Goal: Task Accomplishment & Management: Manage account settings

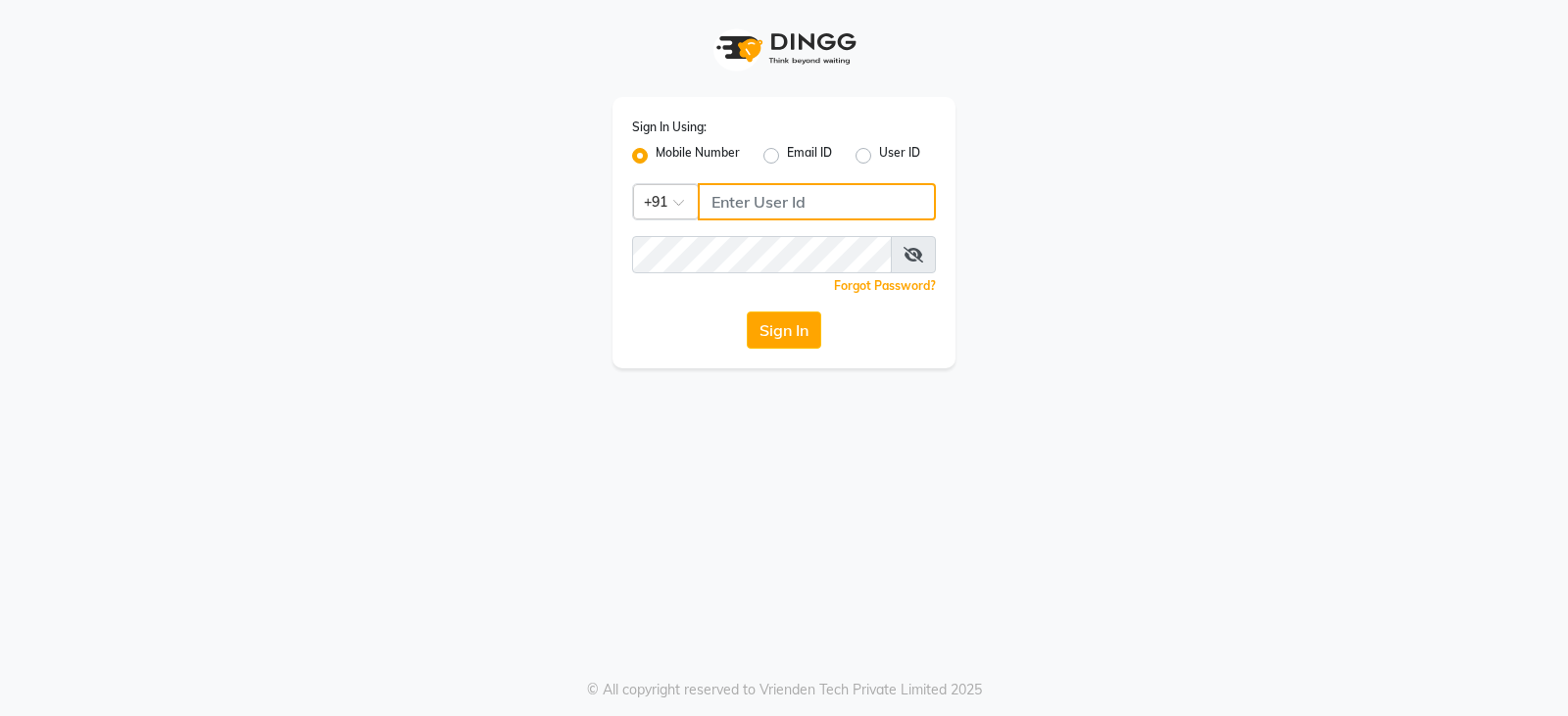
click at [849, 192] on input "Username" at bounding box center [817, 201] width 238 height 37
type input "8351088026"
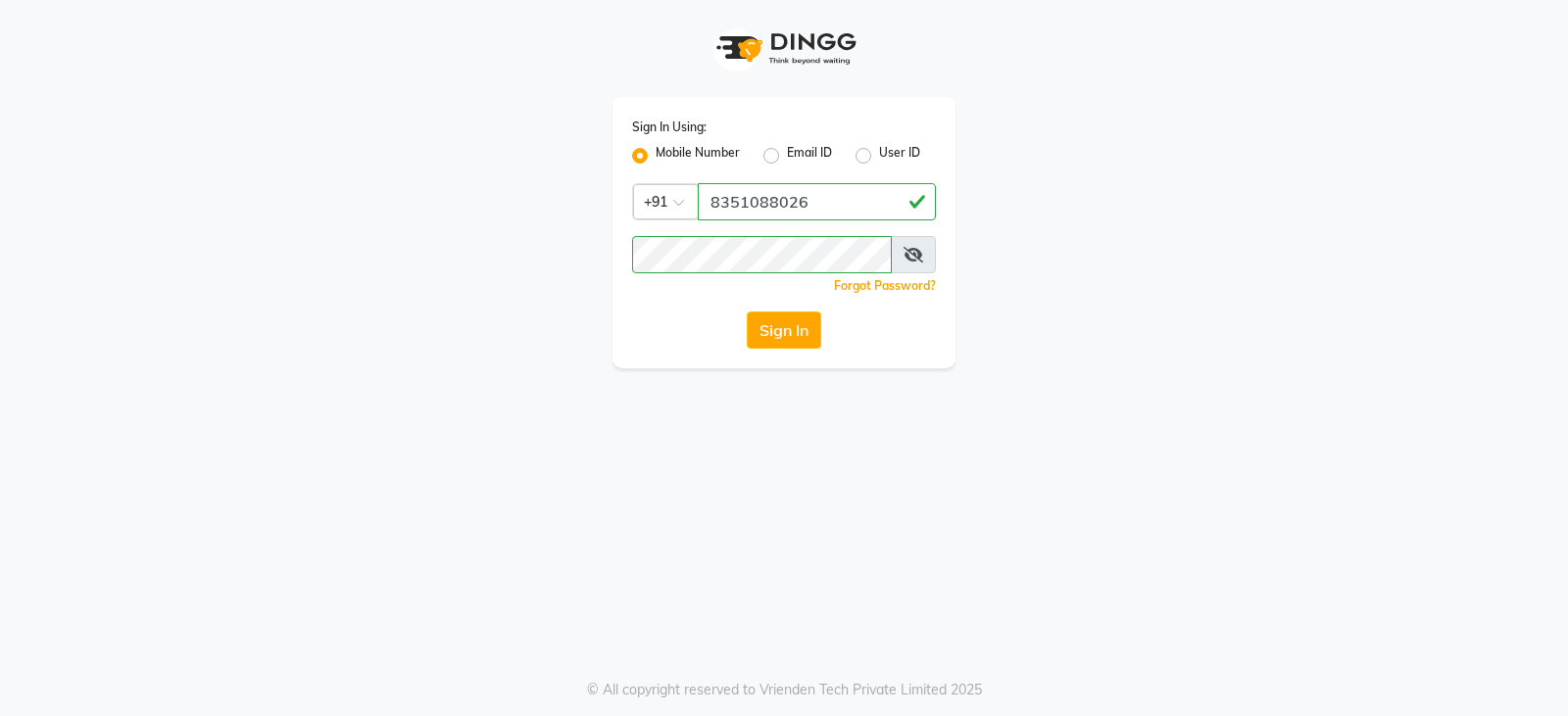
click at [913, 265] on span at bounding box center [913, 254] width 45 height 37
click at [909, 264] on div at bounding box center [784, 254] width 304 height 37
click at [909, 264] on span at bounding box center [913, 254] width 45 height 37
click at [912, 260] on icon at bounding box center [913, 255] width 20 height 16
click at [765, 339] on button "Sign In" at bounding box center [784, 330] width 74 height 37
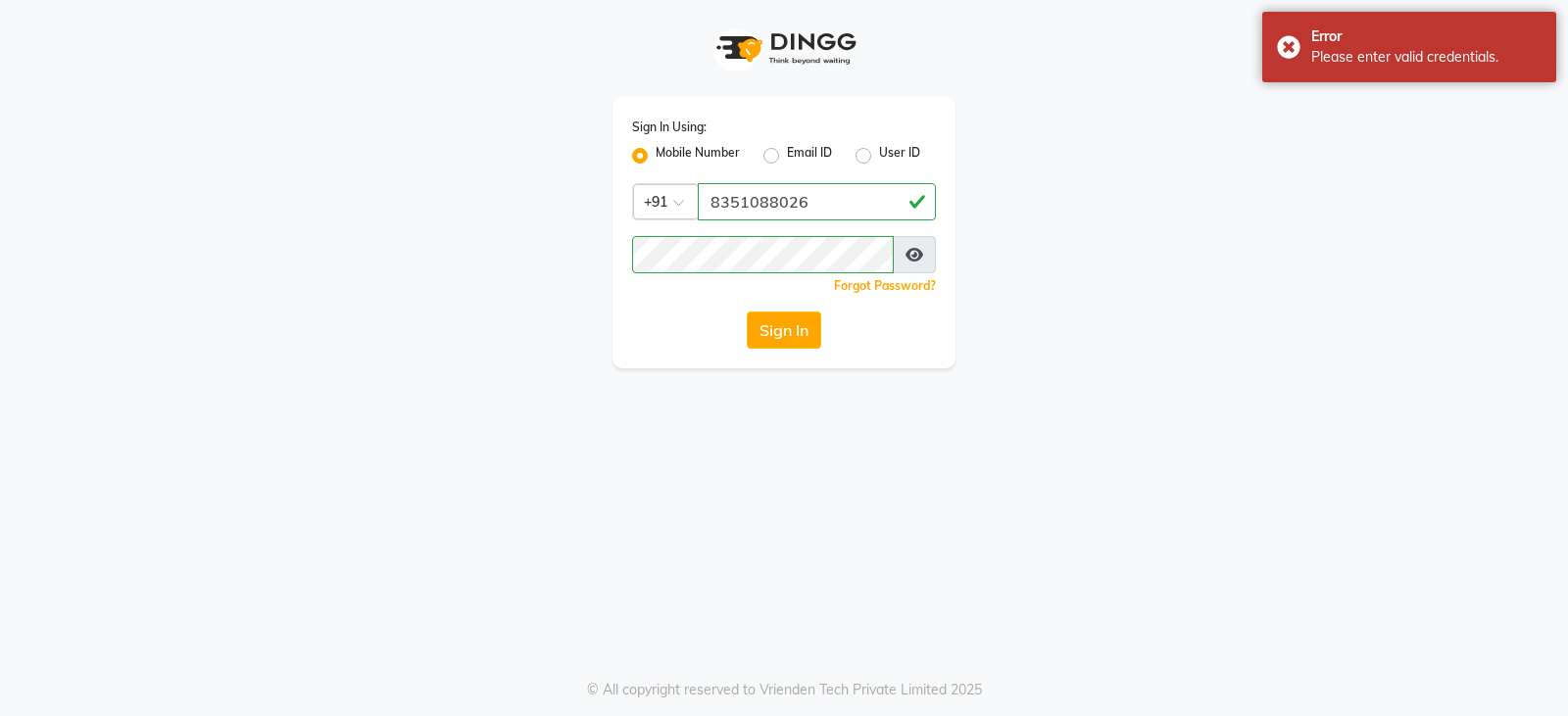
click at [760, 252] on div "Sign In Using: Mobile Number Email ID User ID Country Code × [PHONE_NUMBER] Rem…" at bounding box center [783, 232] width 343 height 271
click at [777, 335] on button "Sign In" at bounding box center [784, 330] width 74 height 37
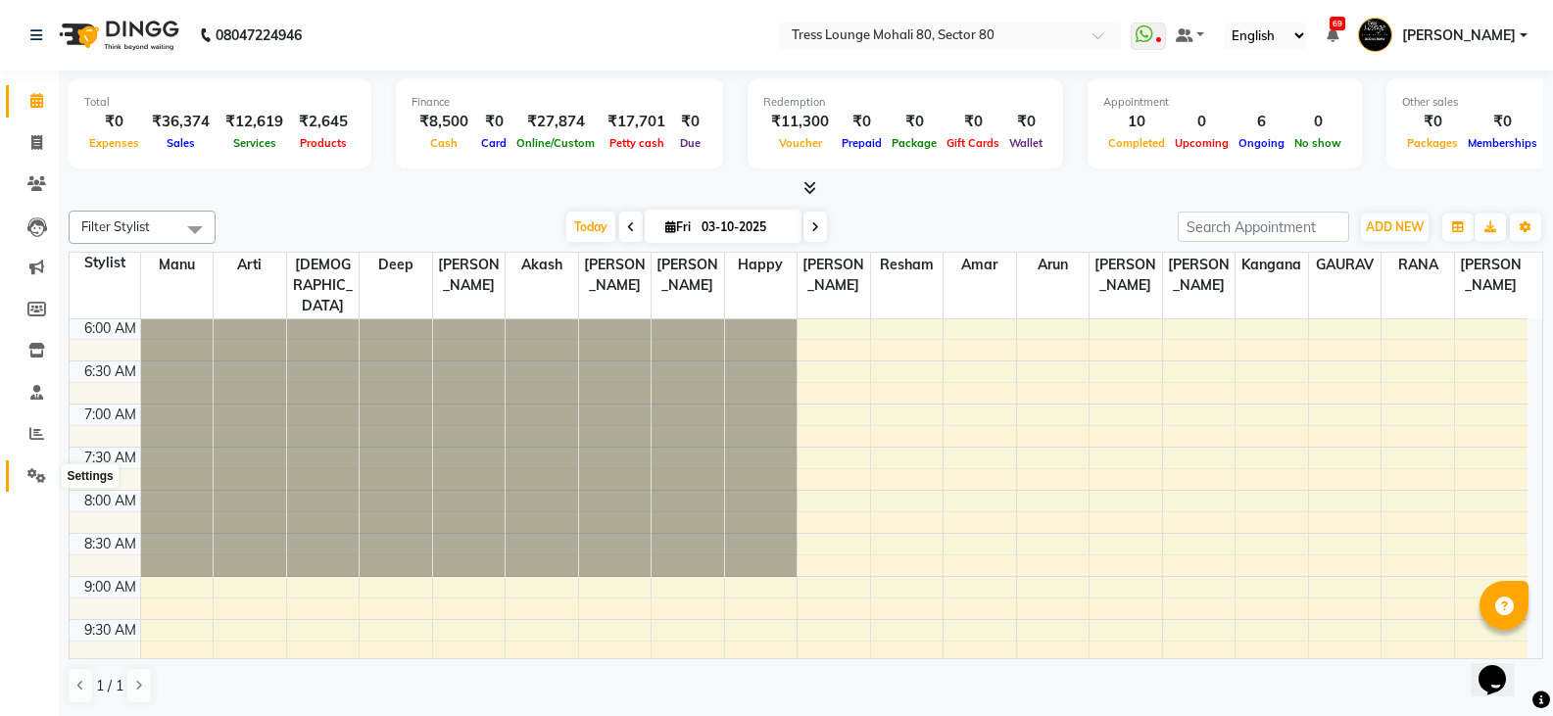
click at [33, 471] on icon at bounding box center [36, 475] width 19 height 15
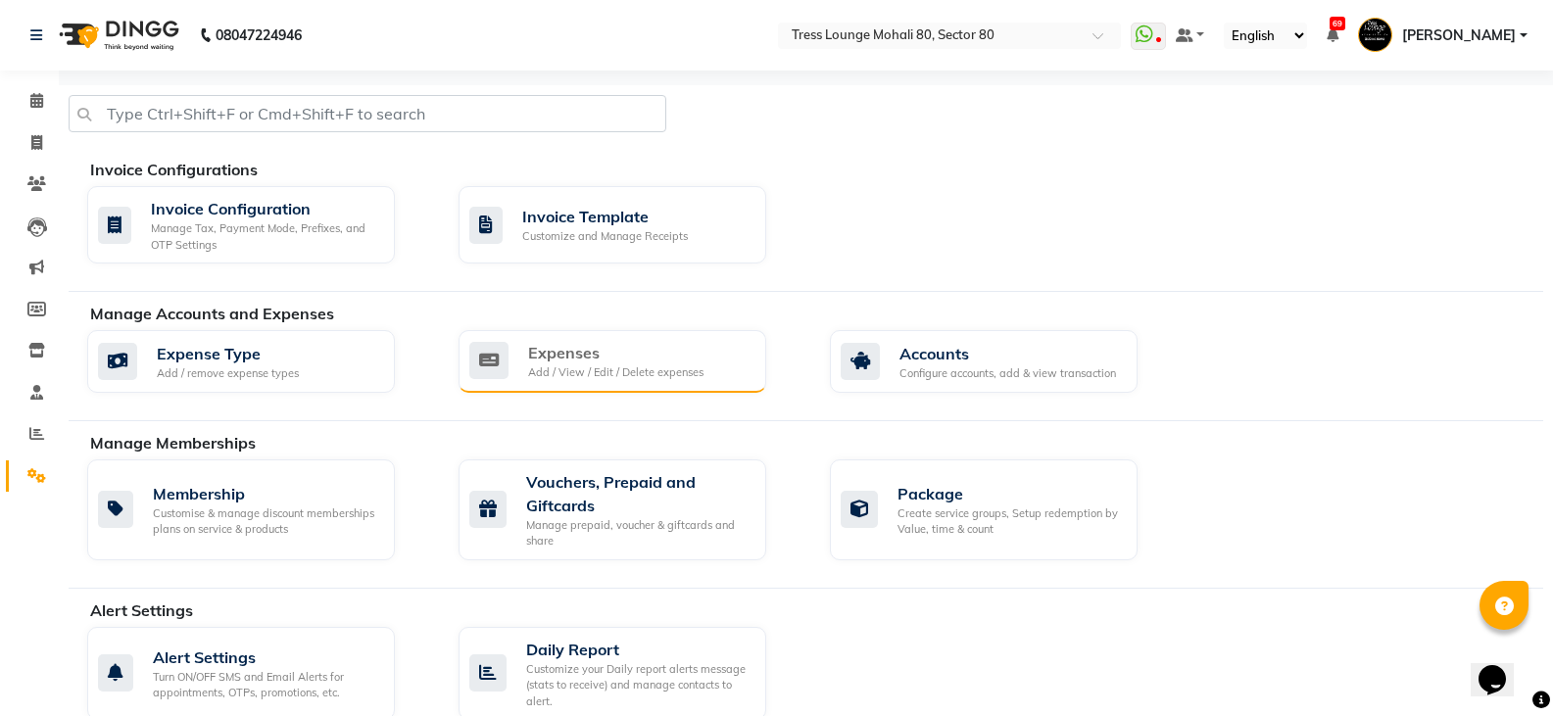
click at [697, 342] on div "Expenses" at bounding box center [615, 353] width 175 height 24
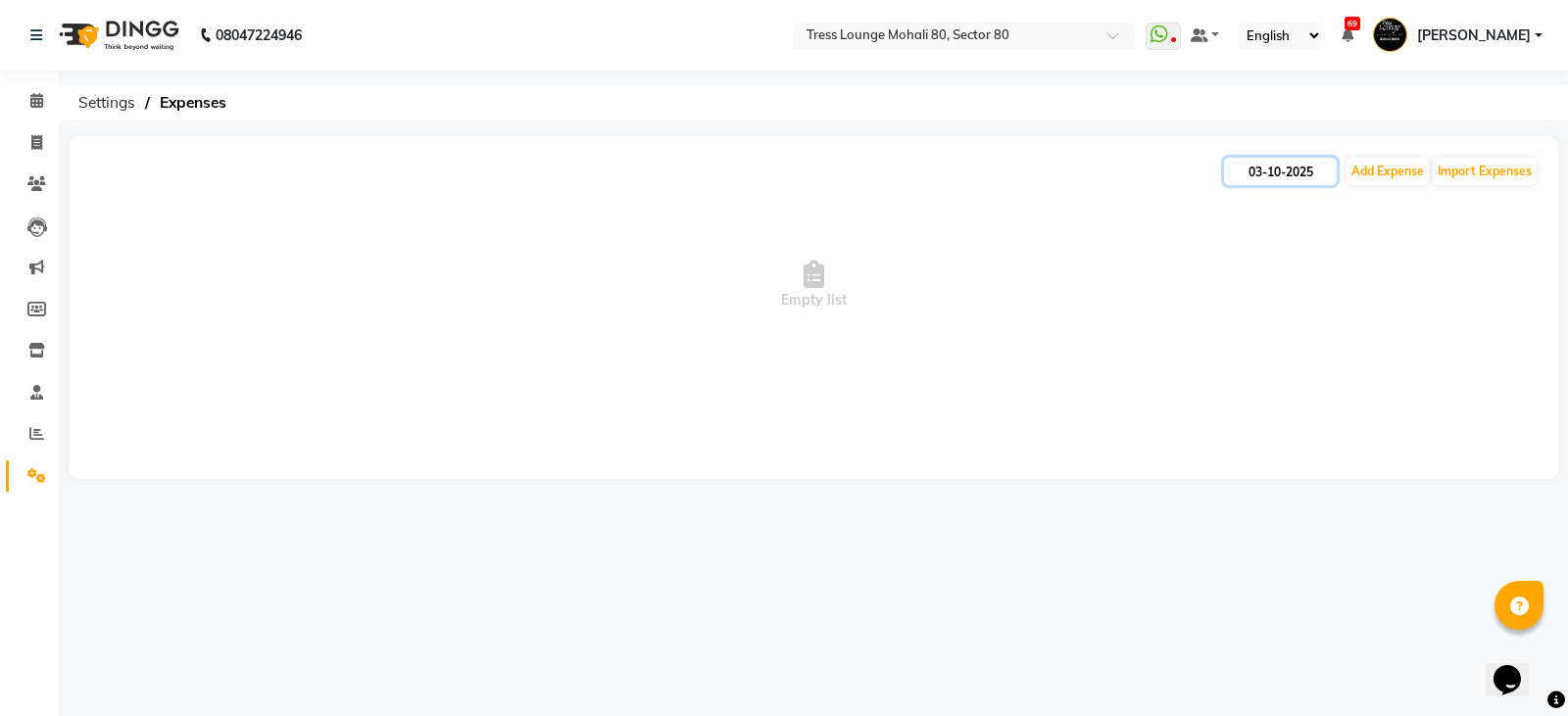
click at [1286, 177] on input "03-10-2025" at bounding box center [1280, 171] width 113 height 27
select select "10"
select select "2025"
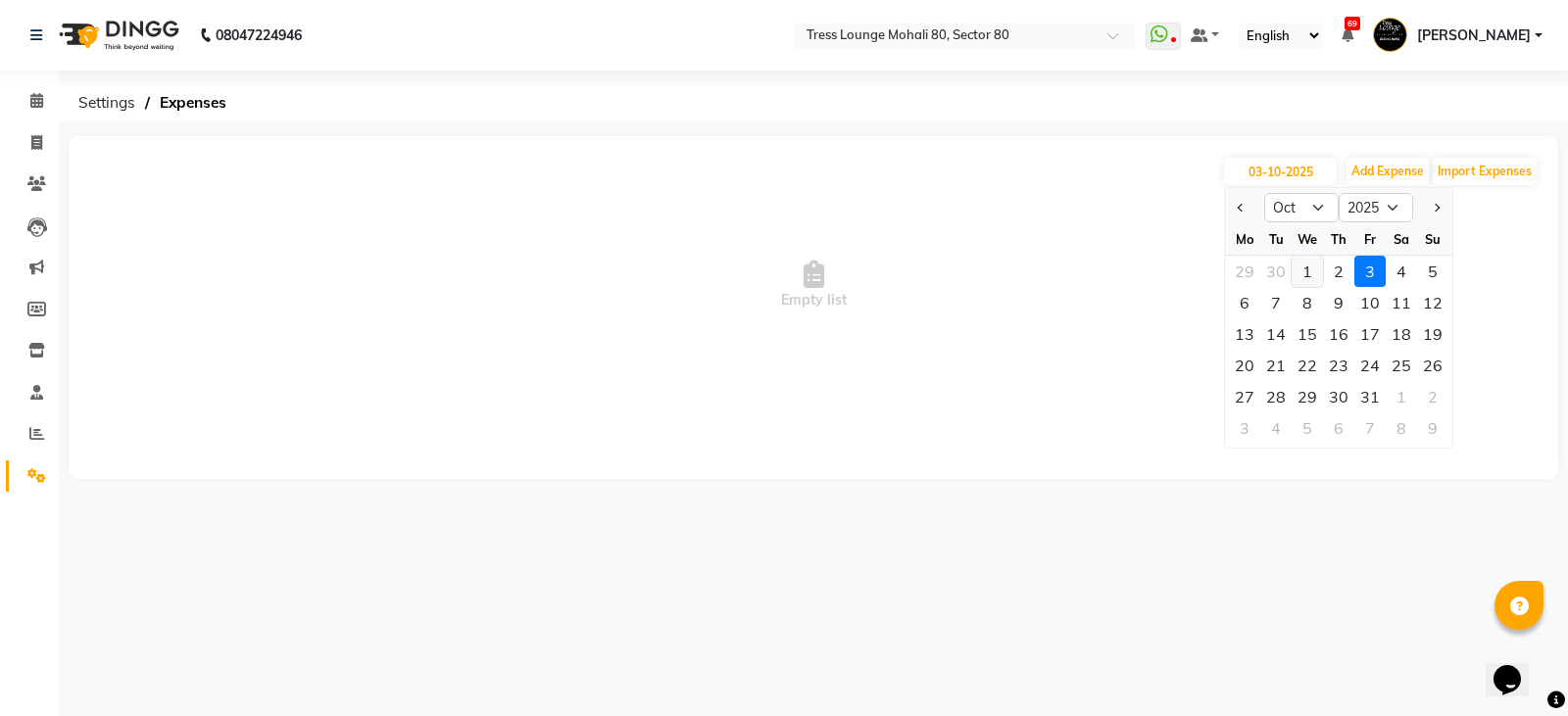
click at [1307, 266] on div "1" at bounding box center [1306, 271] width 31 height 31
type input "01-10-2025"
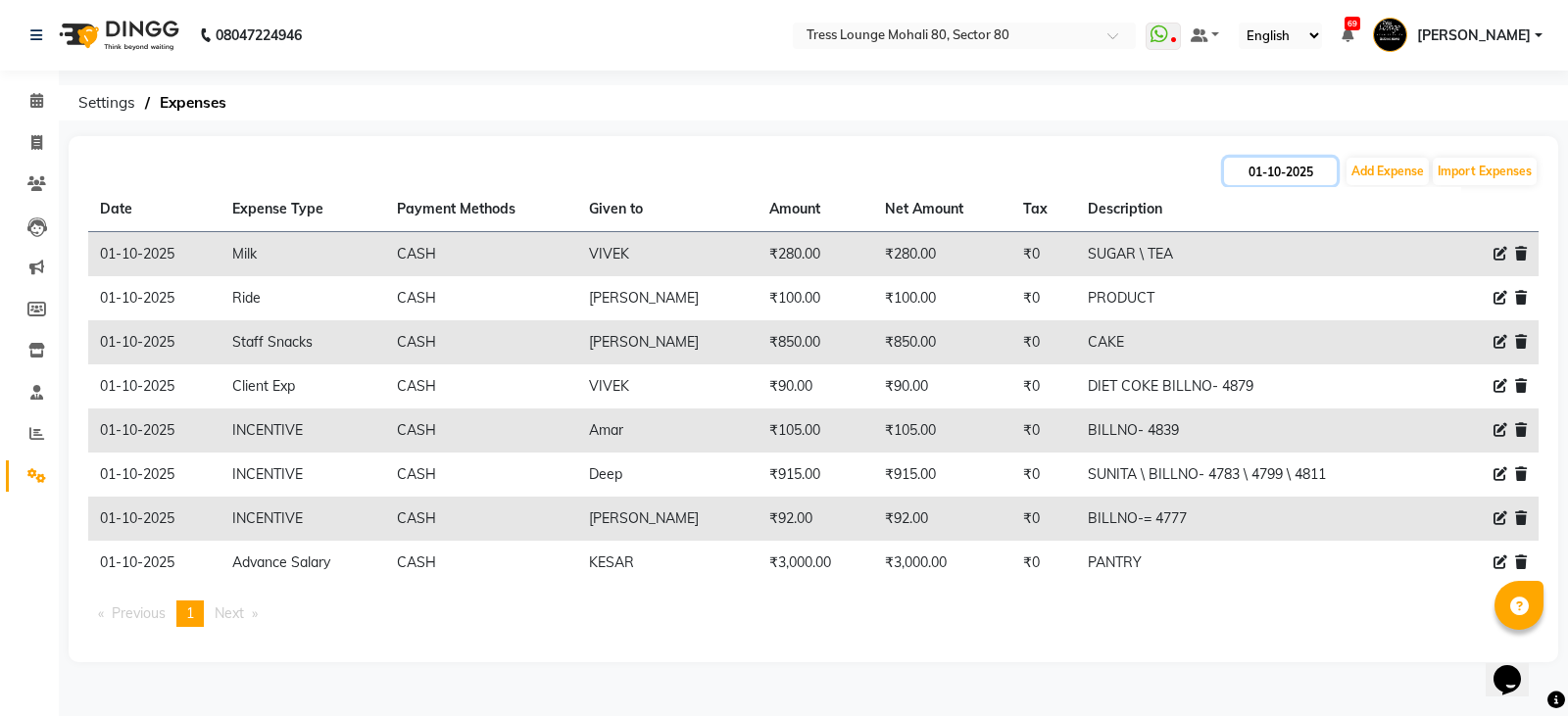
click at [1261, 166] on input "01-10-2025" at bounding box center [1280, 171] width 113 height 27
select select "10"
select select "2025"
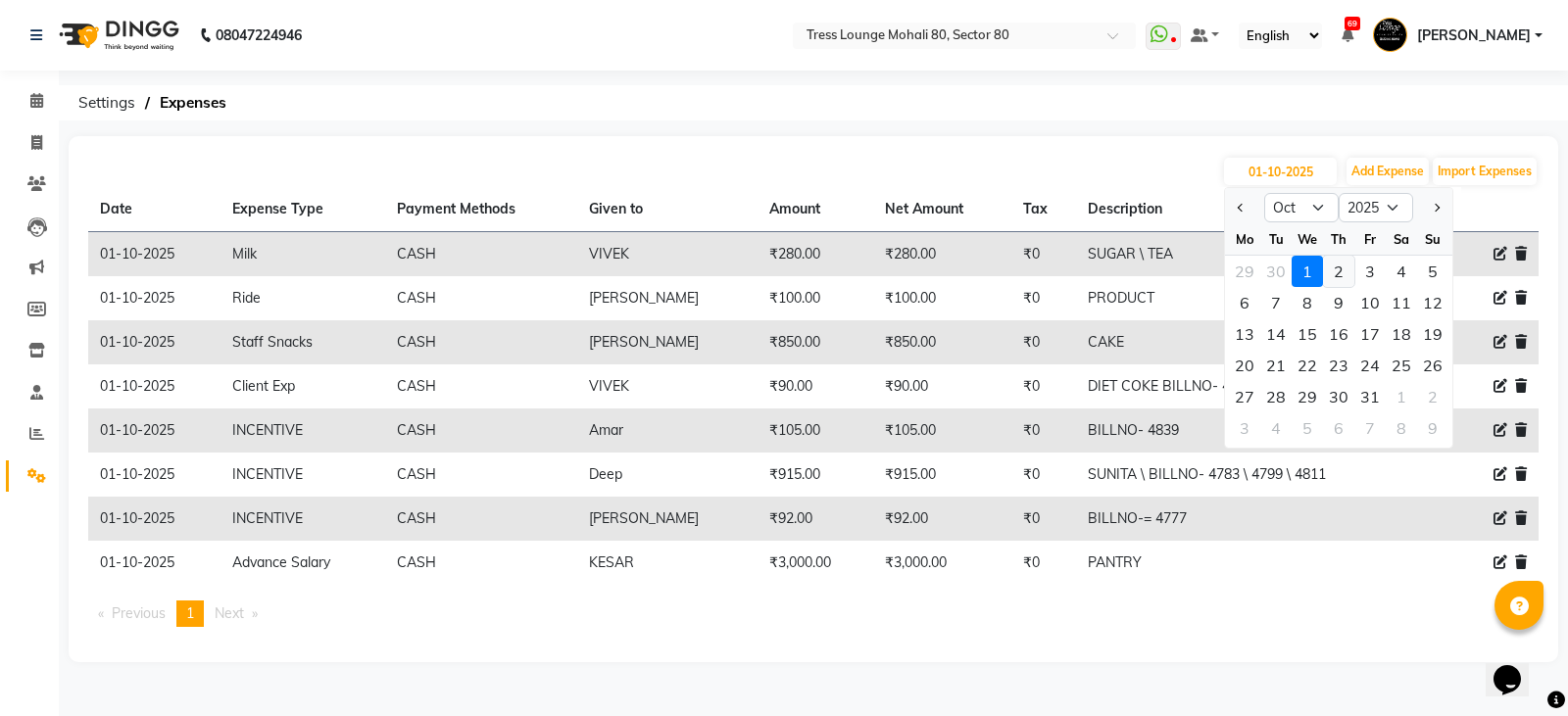
click at [1346, 265] on div "2" at bounding box center [1338, 271] width 31 height 31
type input "02-10-2025"
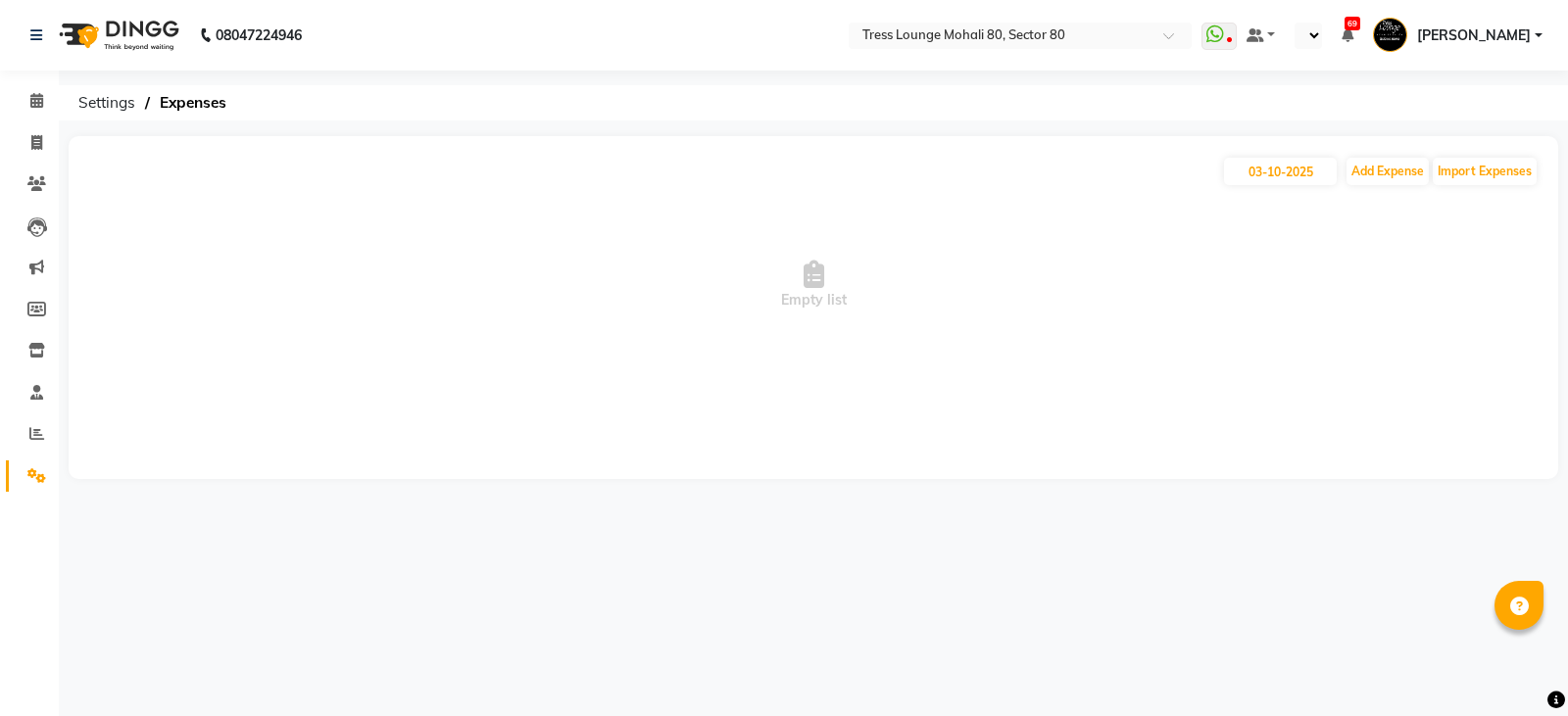
select select "en"
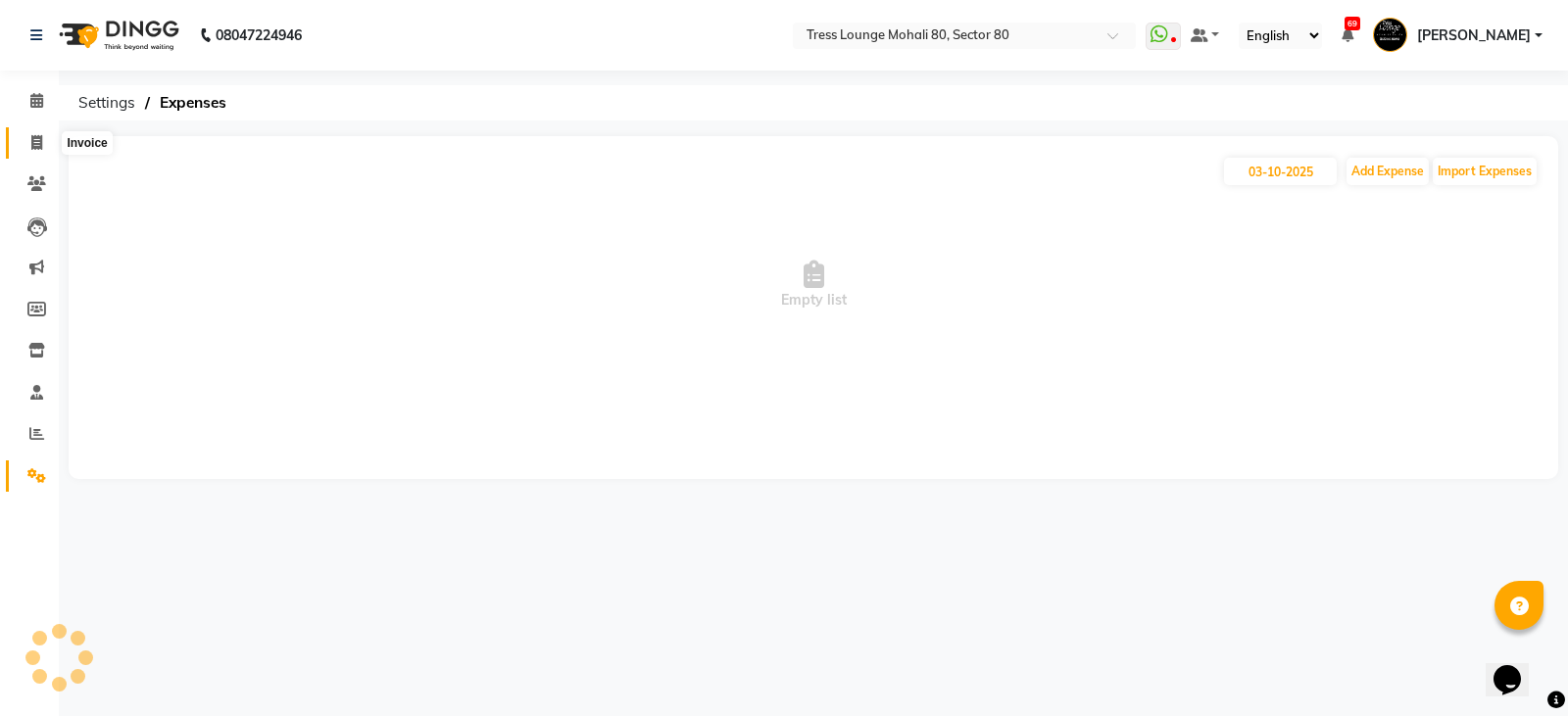
click at [43, 139] on span at bounding box center [37, 143] width 34 height 23
select select "4973"
select select "service"
